Goal: Task Accomplishment & Management: Manage account settings

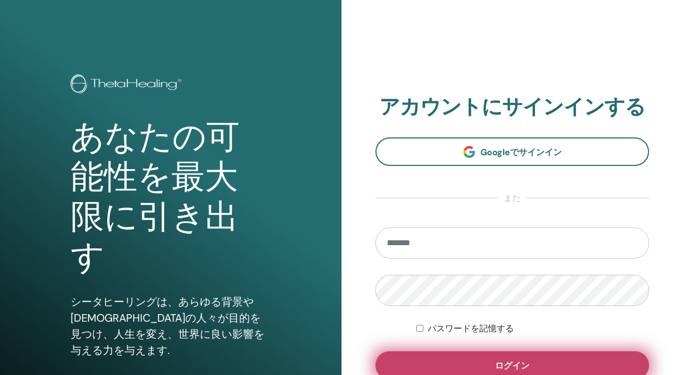
type input "**********"
click at [469, 358] on button "ログイン" at bounding box center [511, 365] width 273 height 28
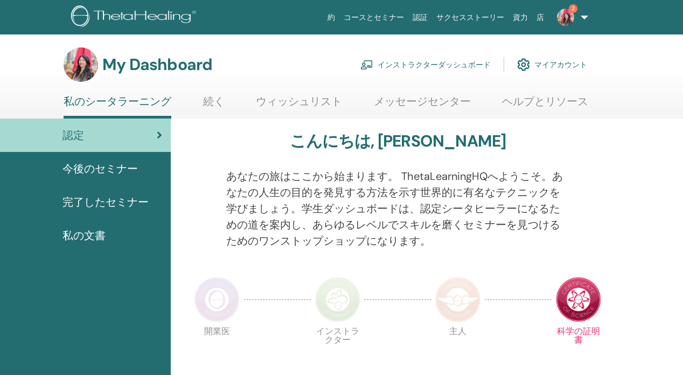
click at [447, 60] on link "インストラクターダッシュボード" at bounding box center [425, 65] width 130 height 24
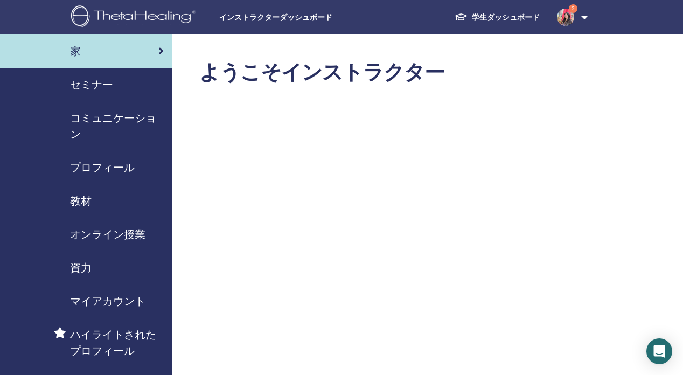
click at [110, 79] on span "セミナー" at bounding box center [91, 84] width 43 height 16
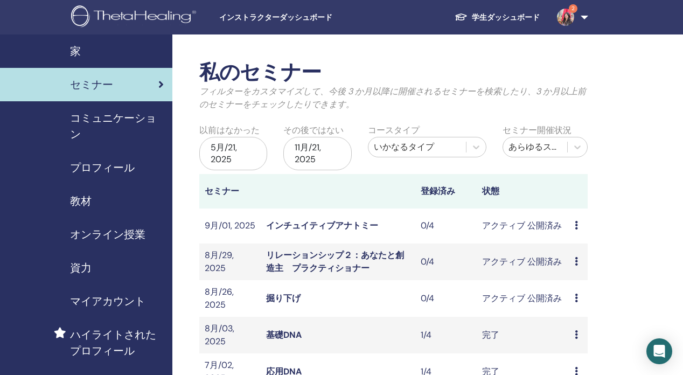
click at [575, 228] on icon at bounding box center [575, 225] width 3 height 9
click at [352, 223] on link "インチュイティブアナトミー" at bounding box center [322, 225] width 112 height 11
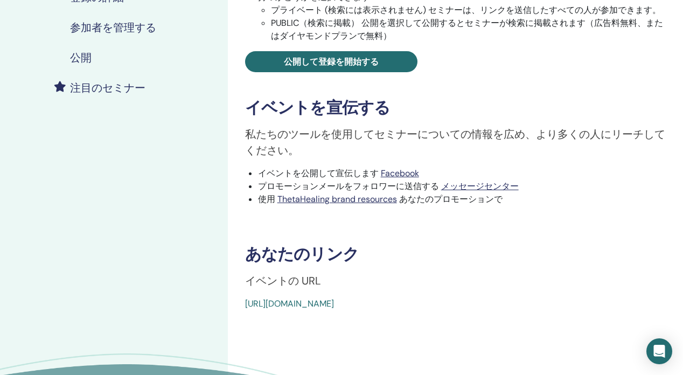
scroll to position [268, 0]
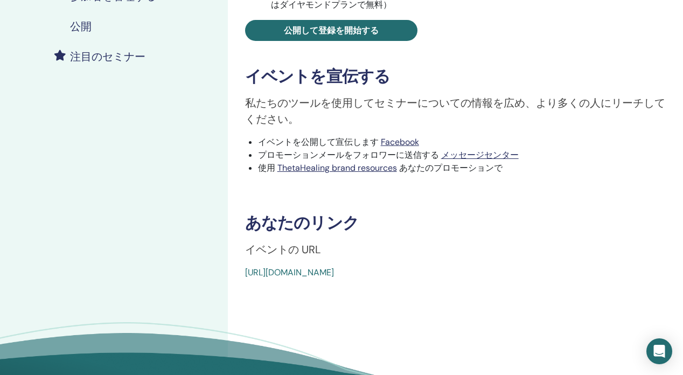
drag, startPoint x: 507, startPoint y: 275, endPoint x: 235, endPoint y: 270, distance: 271.9
click at [235, 270] on div "Intuitive Anatomy イベントタイプ Online イベントステータス アクティブ 公開済み 登録 0/4 セミナーを公開する 学生に登録するに…" at bounding box center [455, 36] width 442 height 486
copy link "https://www.thetahealing.com/seminar-373991-details.html"
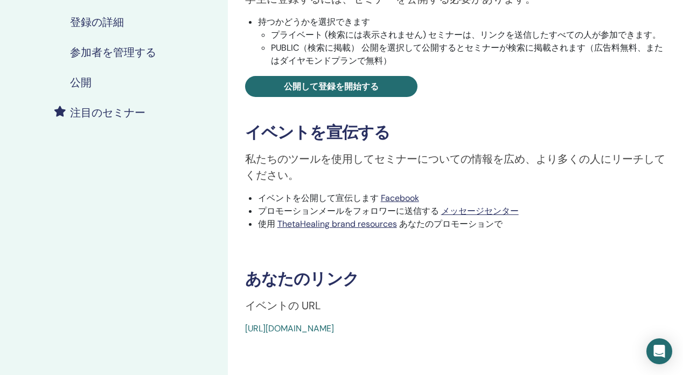
scroll to position [0, 0]
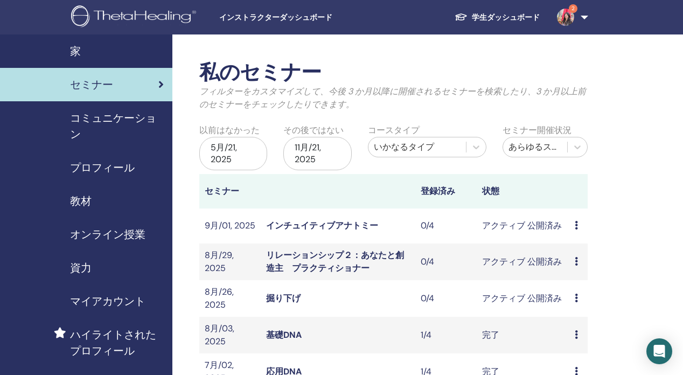
click at [362, 251] on link "リレーションシップ２：あなたと創造主　プラクティショナー" at bounding box center [335, 261] width 138 height 24
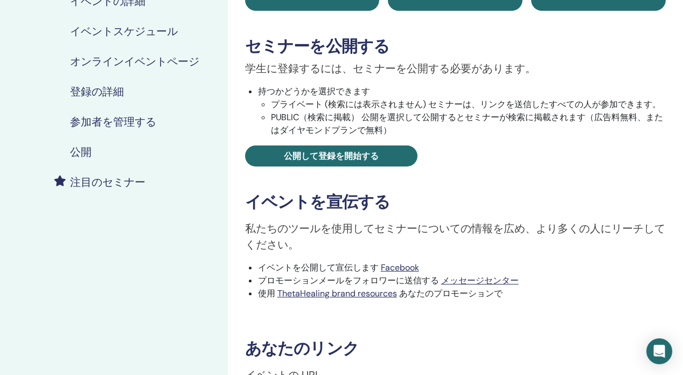
scroll to position [293, 0]
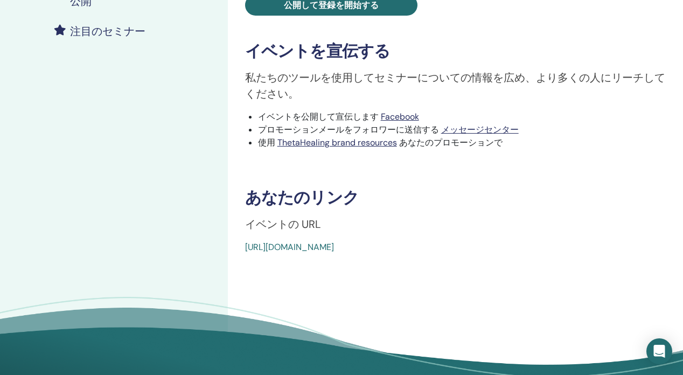
drag, startPoint x: 515, startPoint y: 247, endPoint x: 236, endPoint y: 246, distance: 278.9
click at [235, 246] on div "You and the Creator イベントタイプ Online イベントステータス アクティブ 公開済み 登録 0/4 セミナーを公開する 学生に登録す…" at bounding box center [455, 10] width 442 height 486
copy link "https://www.thetahealing.com/seminar-373989-details.html"
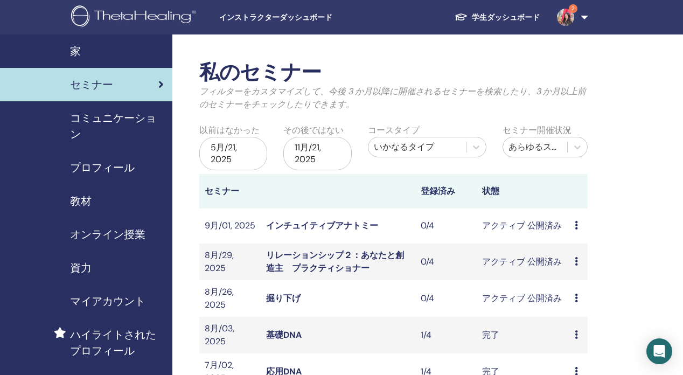
click at [290, 294] on link "掘り下げ" at bounding box center [283, 297] width 34 height 11
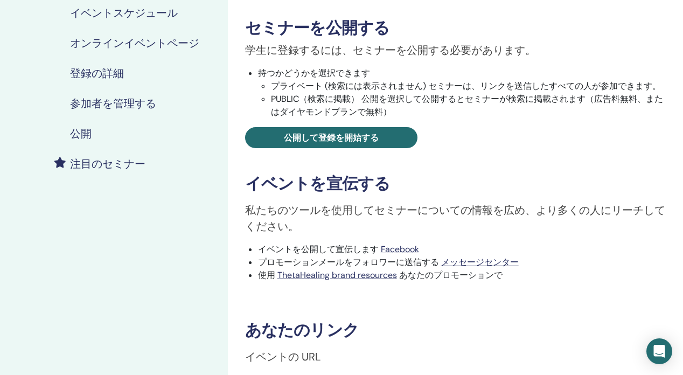
scroll to position [272, 0]
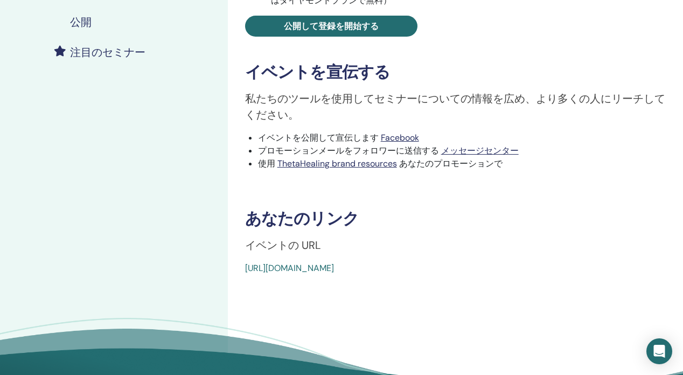
drag, startPoint x: 501, startPoint y: 265, endPoint x: 242, endPoint y: 259, distance: 259.0
click at [242, 259] on div "Dig Deeper イベントタイプ Online イベントステータス アクティブ 公開済み 登録 0/4 セミナーを公開する 学生に登録するには、セミナーを…" at bounding box center [455, 31] width 442 height 486
copy link "[URL][DOMAIN_NAME]"
